Goal: Task Accomplishment & Management: Use online tool/utility

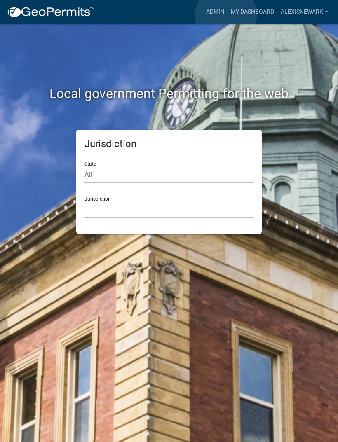
click at [226, 16] on link "Admin" at bounding box center [215, 12] width 25 height 16
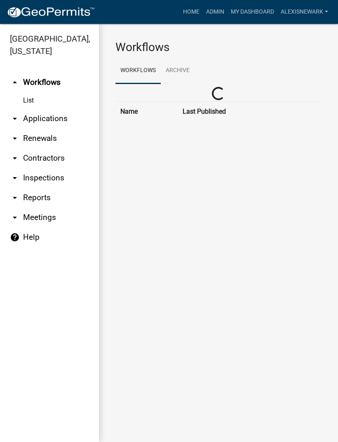
click at [223, 12] on link "Admin" at bounding box center [215, 12] width 25 height 16
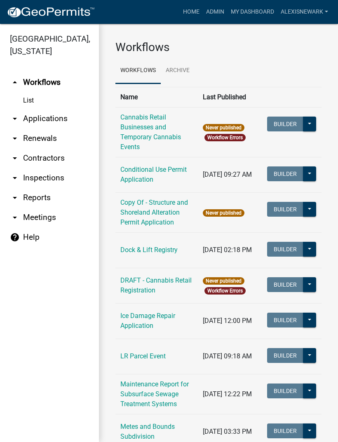
click at [61, 118] on link "arrow_drop_down Applications" at bounding box center [49, 119] width 99 height 20
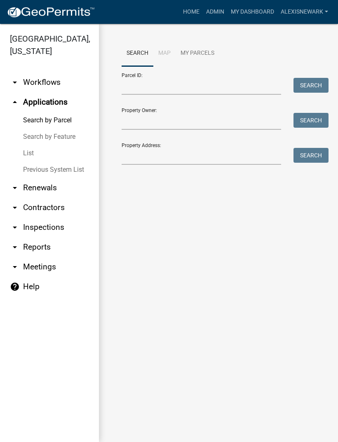
click at [61, 229] on link "arrow_drop_down Inspections" at bounding box center [49, 228] width 99 height 20
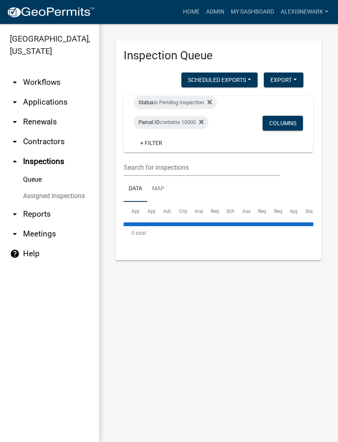
click at [178, 127] on div "Parcel ID contains 10000" at bounding box center [170, 122] width 75 height 13
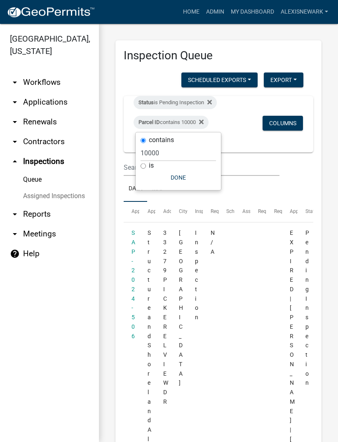
click at [184, 121] on div "Parcel ID contains 10000" at bounding box center [170, 122] width 75 height 13
click at [185, 121] on div "Parcel ID contains 10000" at bounding box center [170, 122] width 75 height 13
click at [160, 152] on input "10000" at bounding box center [177, 153] width 75 height 17
type input "30000"
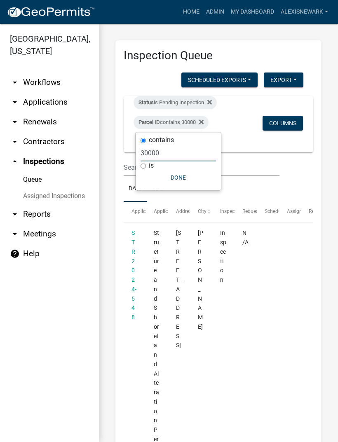
click at [40, 109] on link "arrow_drop_down Applications" at bounding box center [49, 102] width 99 height 20
